Goal: Check status: Check status

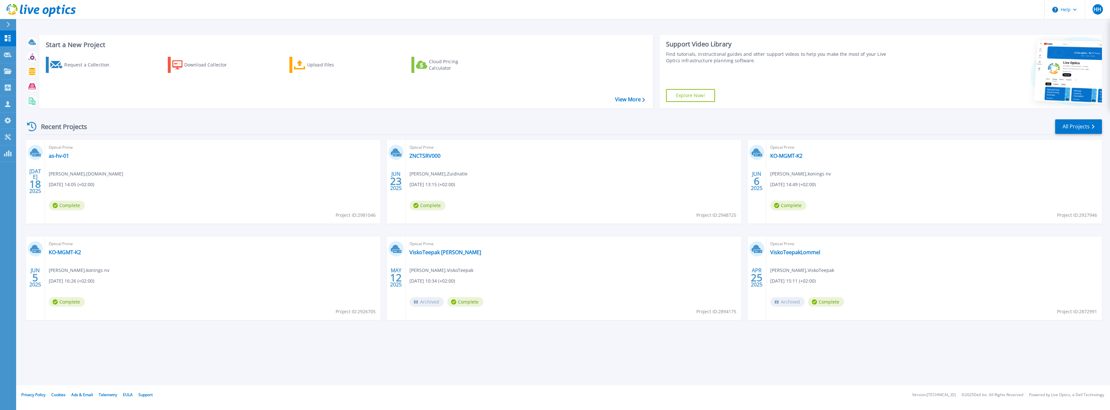
click at [90, 346] on div "Start a New Project Request a Collection Download Collector Upload Files Cloud …" at bounding box center [563, 192] width 1094 height 385
click at [56, 153] on link "as-hv-01" at bounding box center [59, 156] width 20 height 6
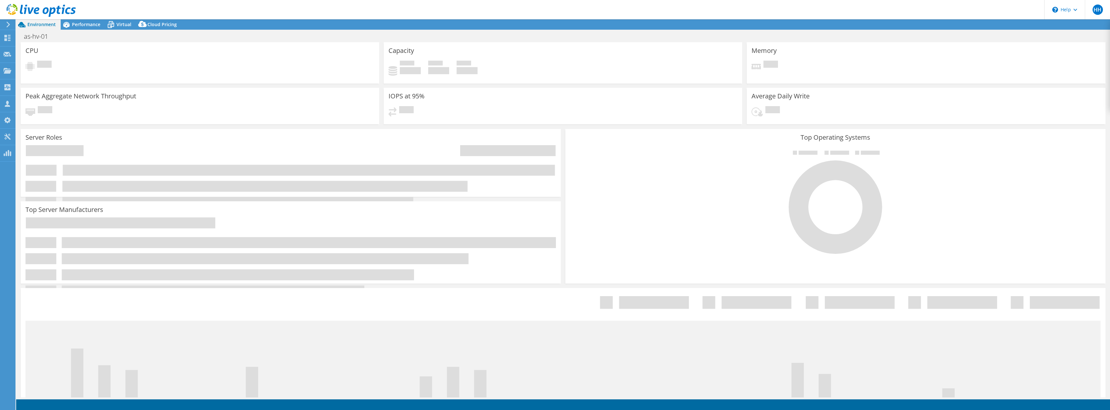
select select "USD"
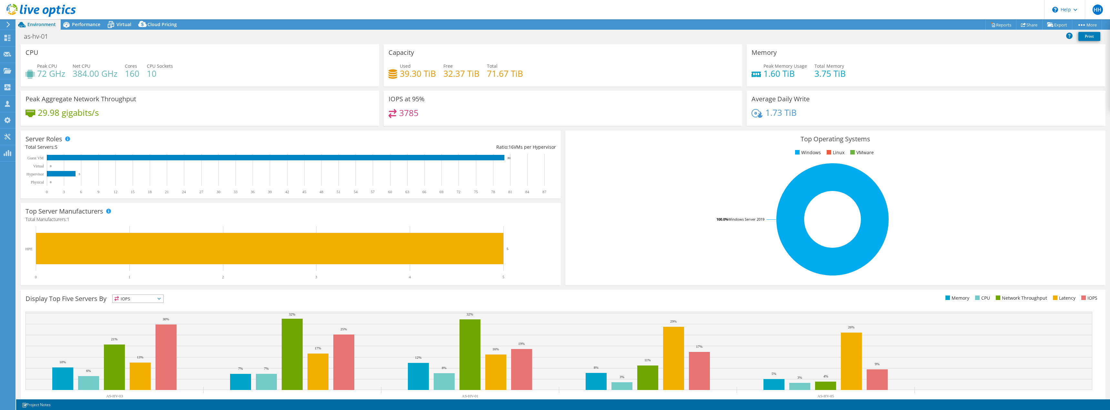
click at [146, 118] on div "29.98 gigabits/s" at bounding box center [199, 116] width 349 height 14
click at [162, 125] on div "Peak Aggregate Network Throughput 29.98 gigabits/s" at bounding box center [200, 108] width 359 height 35
